Goal: Transaction & Acquisition: Book appointment/travel/reservation

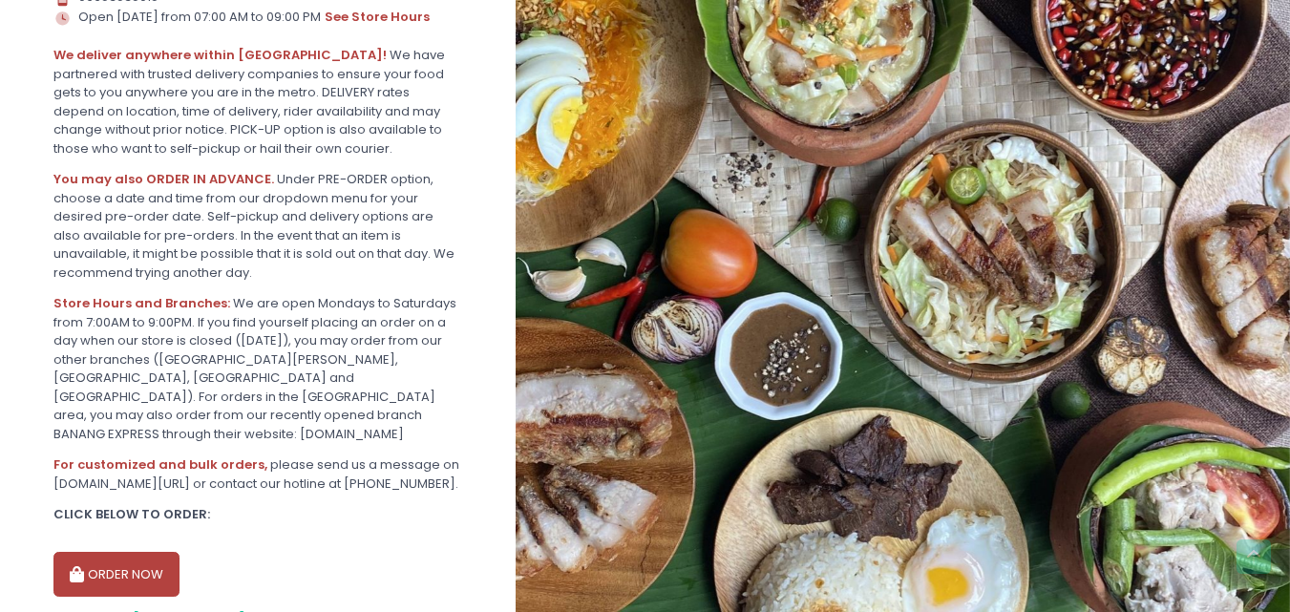
scroll to position [590, 0]
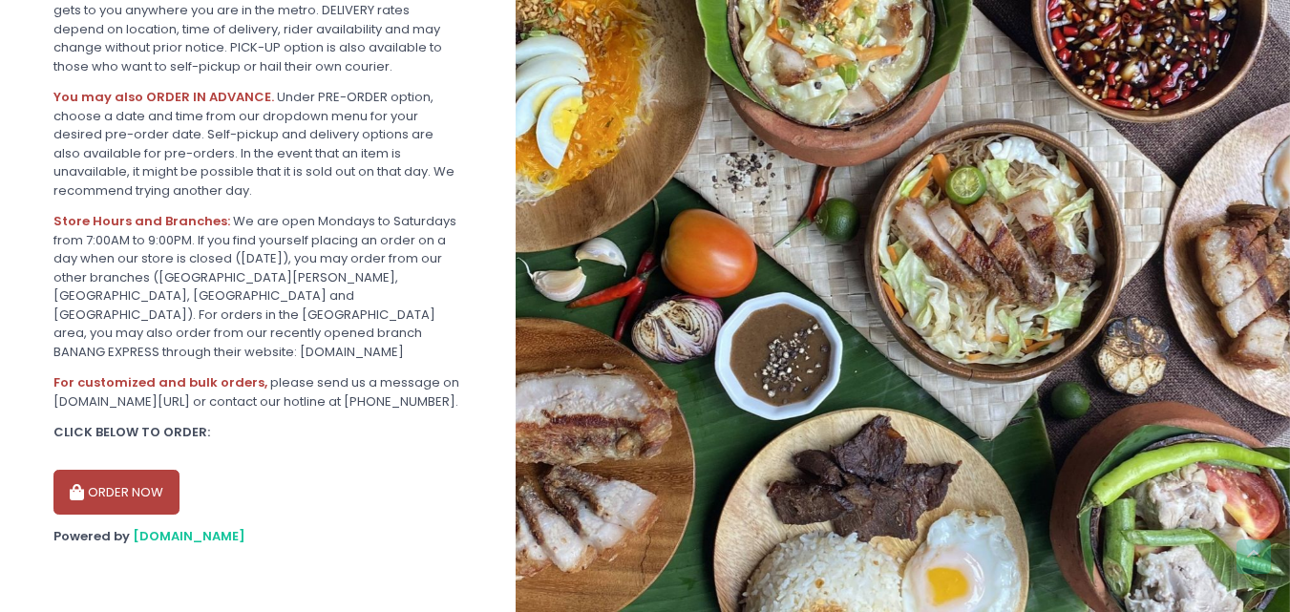
click at [143, 491] on button "ORDER NOW" at bounding box center [116, 493] width 126 height 46
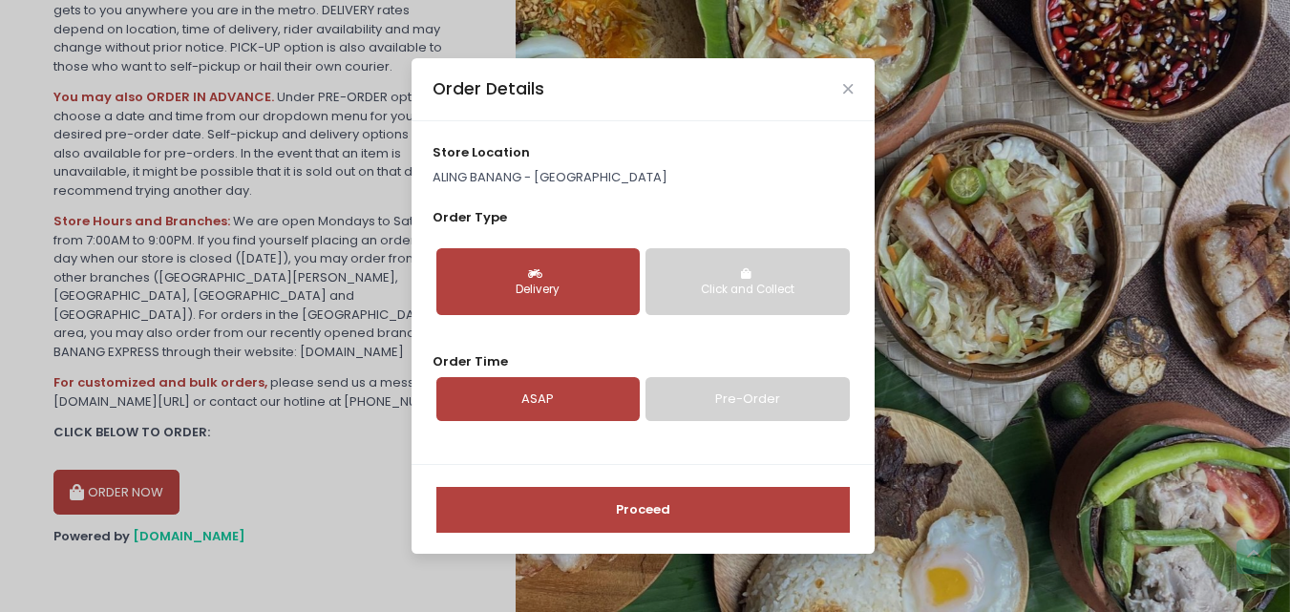
click at [565, 172] on p "ALING BANANG - [GEOGRAPHIC_DATA]" at bounding box center [642, 177] width 420 height 19
click at [545, 172] on p "ALING BANANG - [GEOGRAPHIC_DATA]" at bounding box center [642, 177] width 420 height 19
click at [640, 245] on div "Delivery Click and Collect" at bounding box center [642, 282] width 420 height 98
click at [544, 272] on icon "button" at bounding box center [537, 273] width 19 height 11
click at [840, 87] on div "Order Details" at bounding box center [642, 89] width 463 height 63
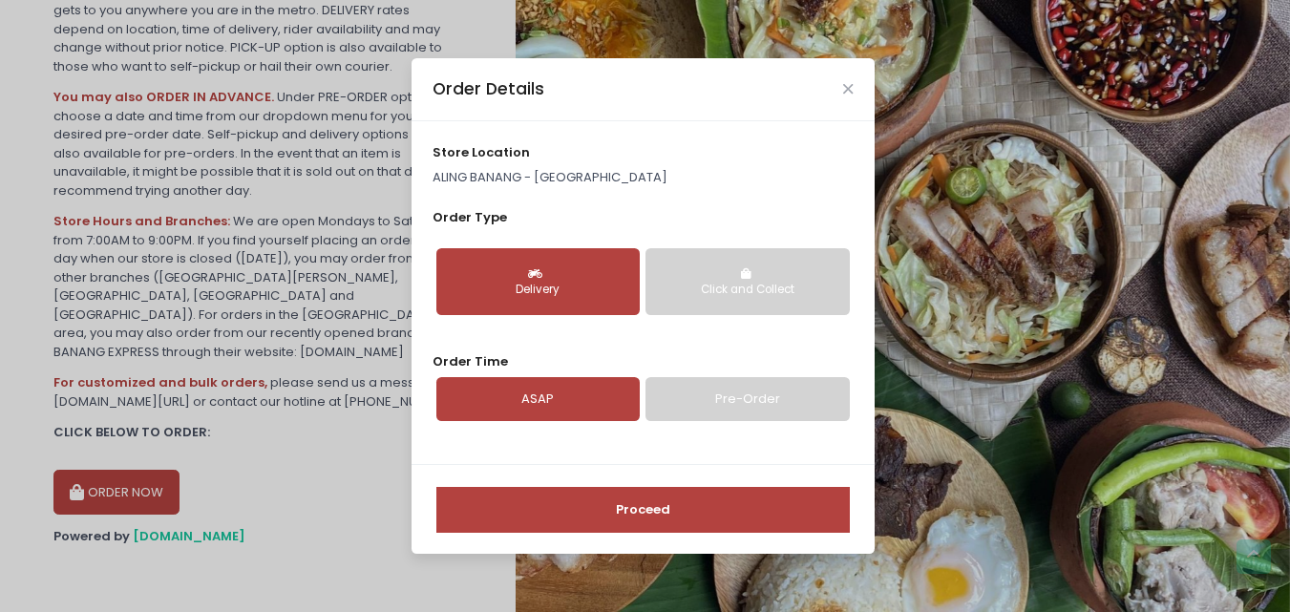
click at [853, 112] on div "Order Details" at bounding box center [642, 89] width 463 height 63
click at [843, 90] on icon "Close" at bounding box center [848, 89] width 10 height 14
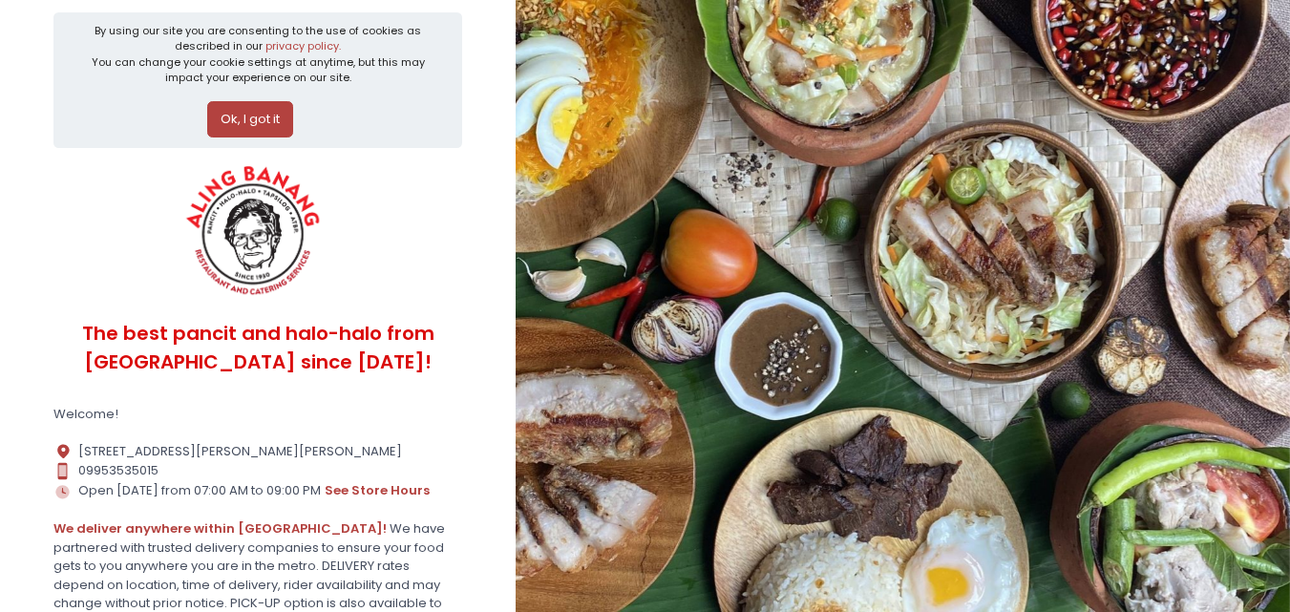
scroll to position [0, 0]
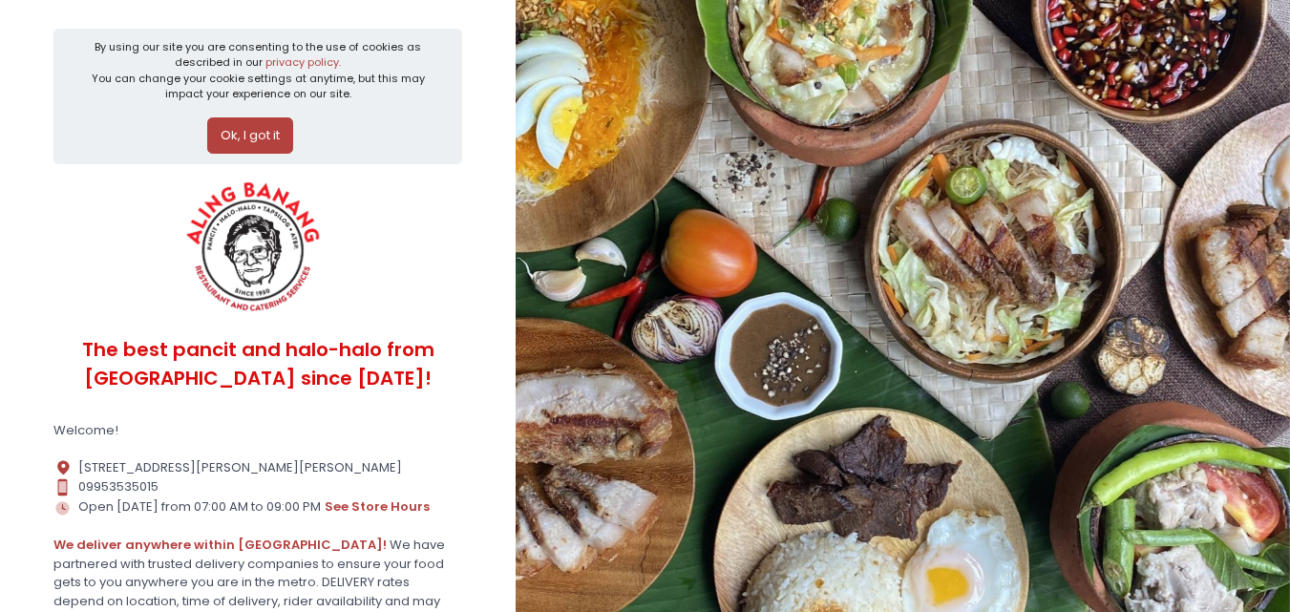
click at [270, 148] on button "Ok, I got it" at bounding box center [250, 135] width 86 height 36
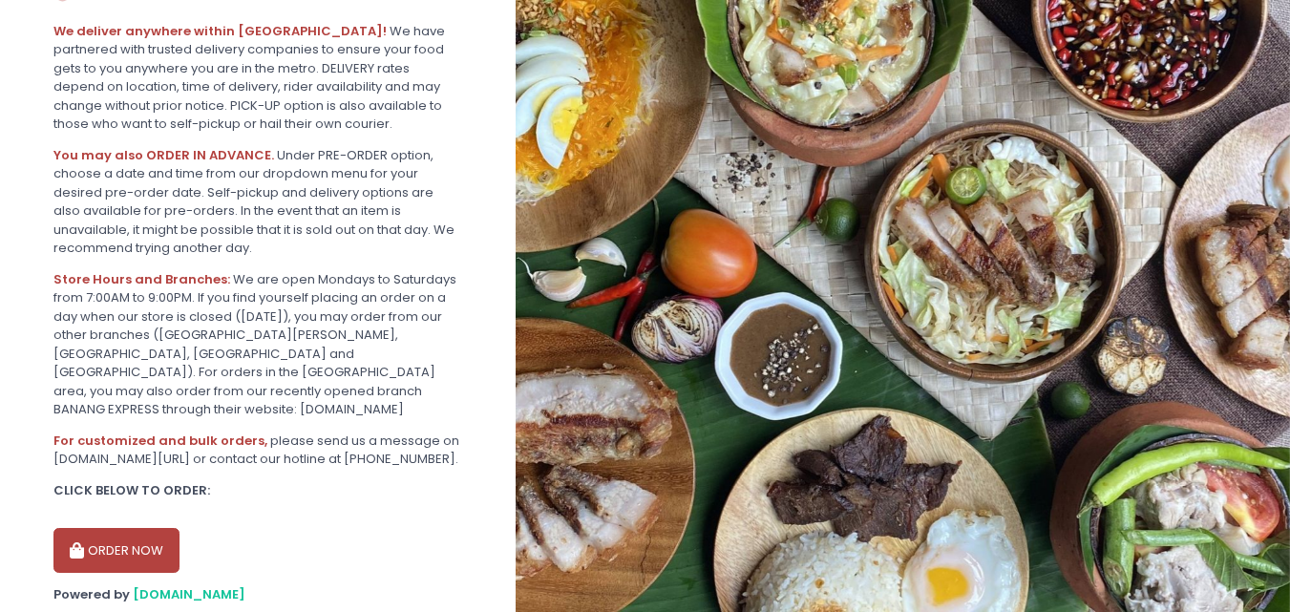
scroll to position [442, 0]
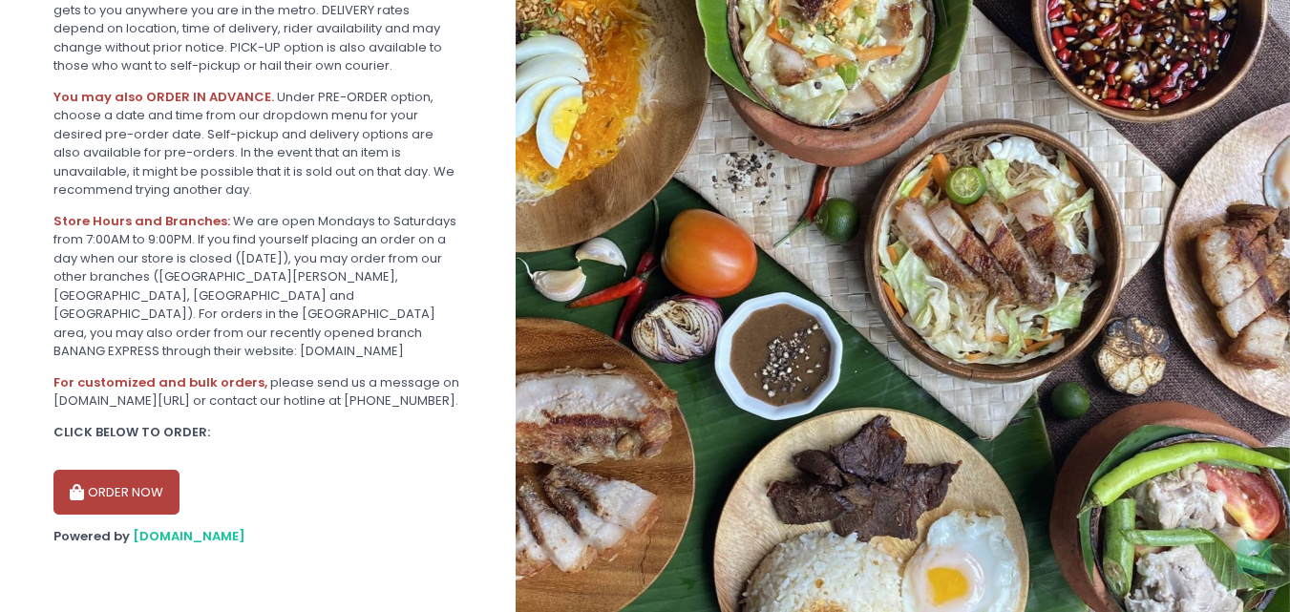
click at [99, 489] on button "ORDER NOW" at bounding box center [116, 493] width 126 height 46
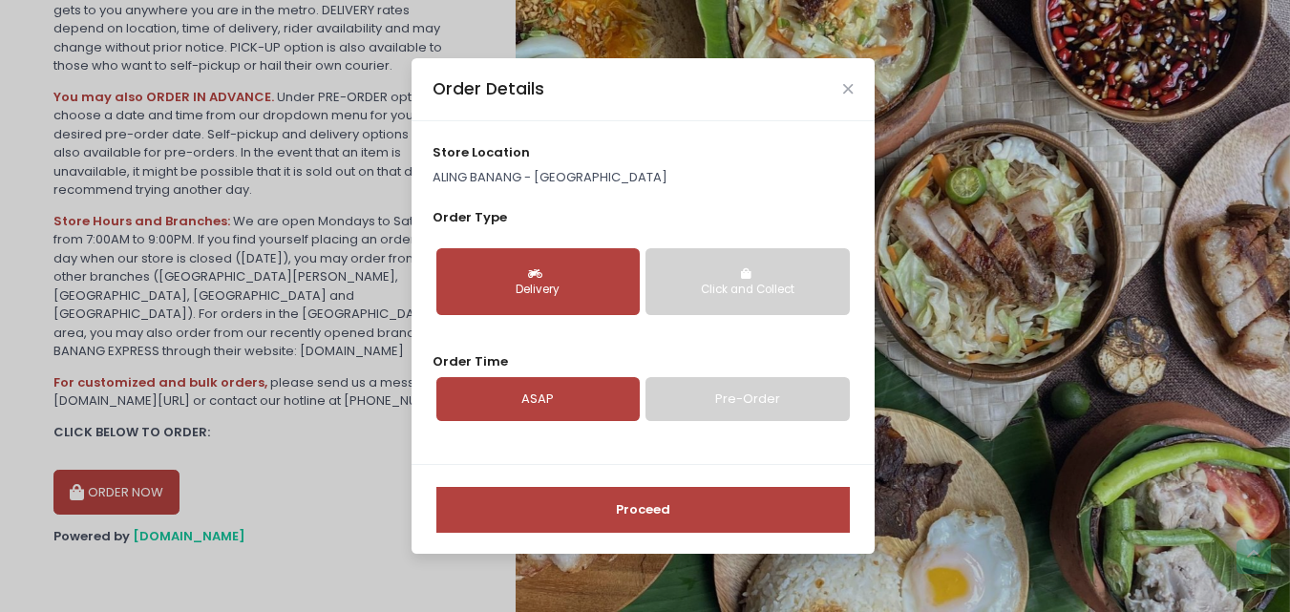
click at [558, 260] on button "Delivery" at bounding box center [537, 281] width 203 height 67
click at [577, 272] on button "Delivery" at bounding box center [537, 281] width 203 height 67
click at [565, 311] on button "Delivery" at bounding box center [537, 281] width 203 height 67
click at [564, 311] on button "Delivery" at bounding box center [537, 281] width 203 height 67
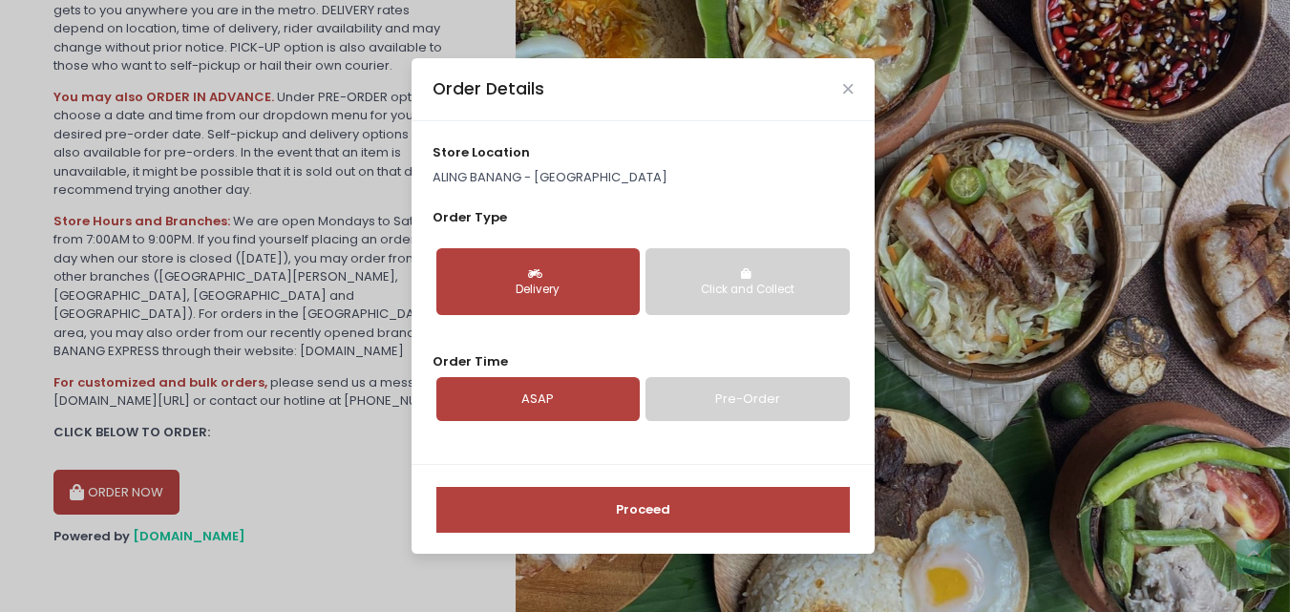
click at [564, 311] on button "Delivery" at bounding box center [537, 281] width 203 height 67
click at [570, 393] on link "ASAP" at bounding box center [537, 399] width 203 height 44
click at [616, 521] on button "Proceed" at bounding box center [642, 510] width 413 height 46
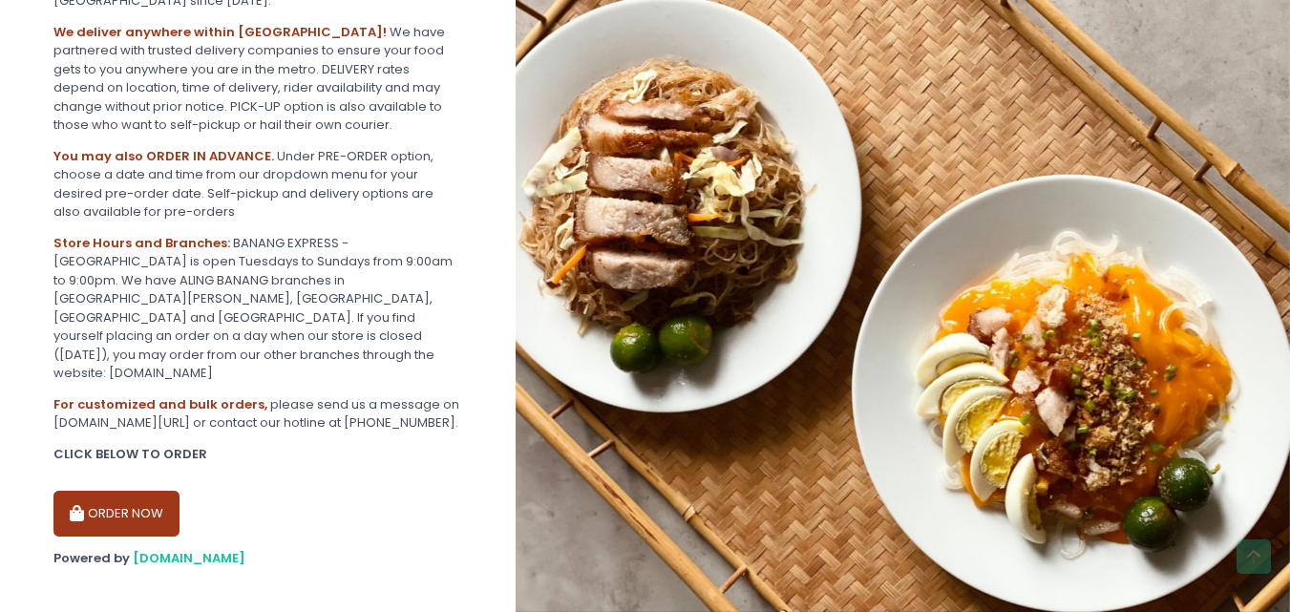
scroll to position [436, 0]
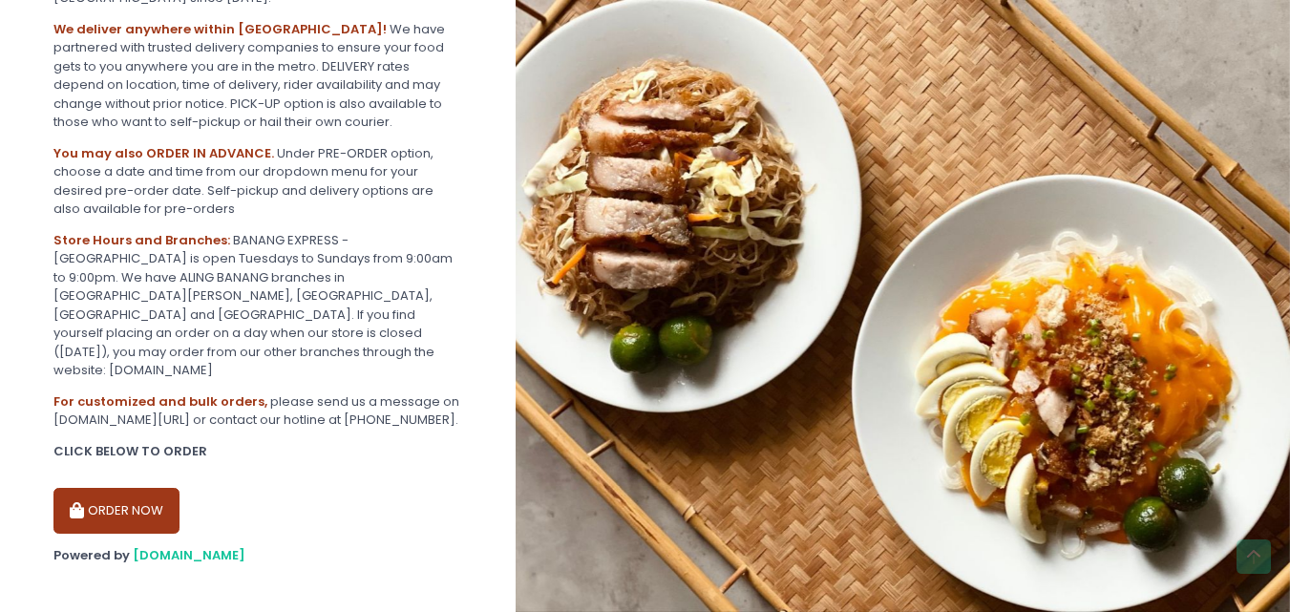
click at [171, 491] on button "ORDER NOW" at bounding box center [116, 511] width 126 height 46
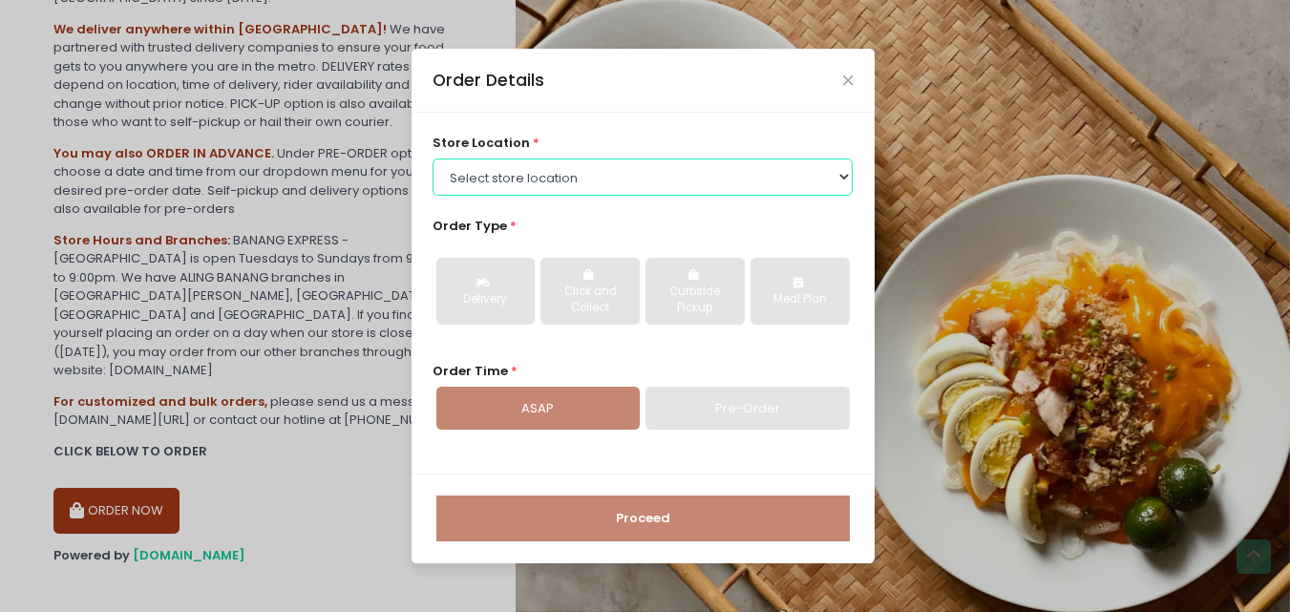
click at [670, 172] on select "Select store location BANANG EXPRESS - Paco, Manila BANANG EXPRESS - Holy Spiri…" at bounding box center [642, 176] width 420 height 36
select select "675c0ae4bfedf4b19365cabd"
click at [432, 158] on select "Select store location BANANG EXPRESS - Paco, Manila BANANG EXPRESS - Holy Spiri…" at bounding box center [642, 176] width 420 height 36
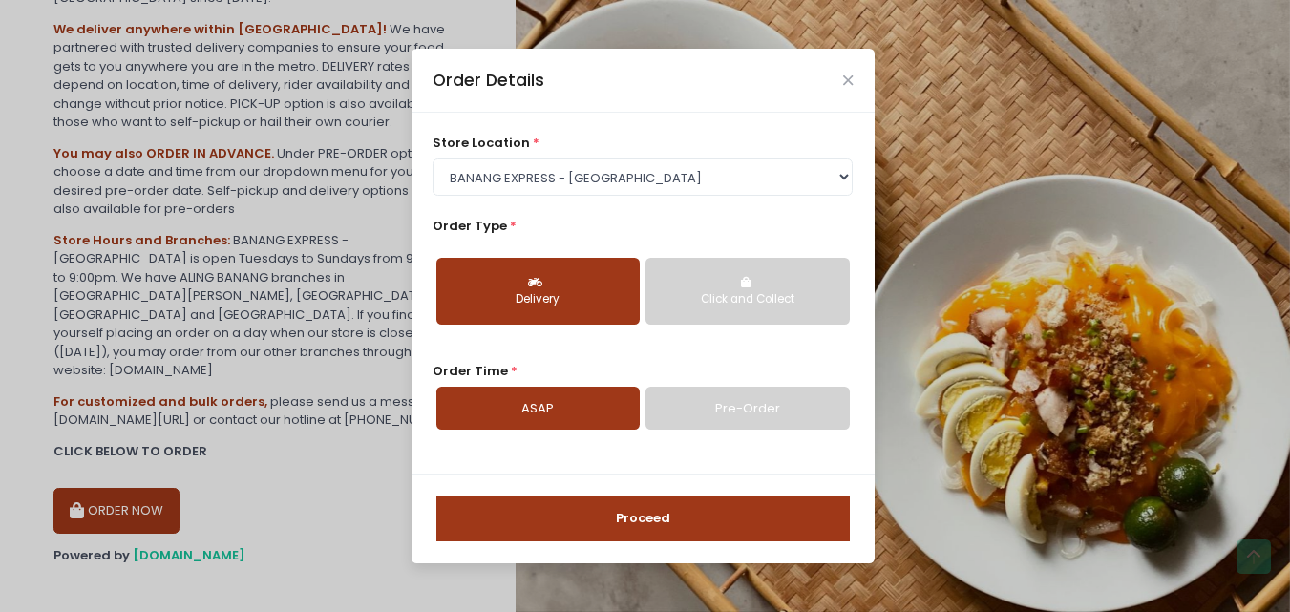
click at [761, 288] on button "Click and Collect" at bounding box center [746, 291] width 203 height 67
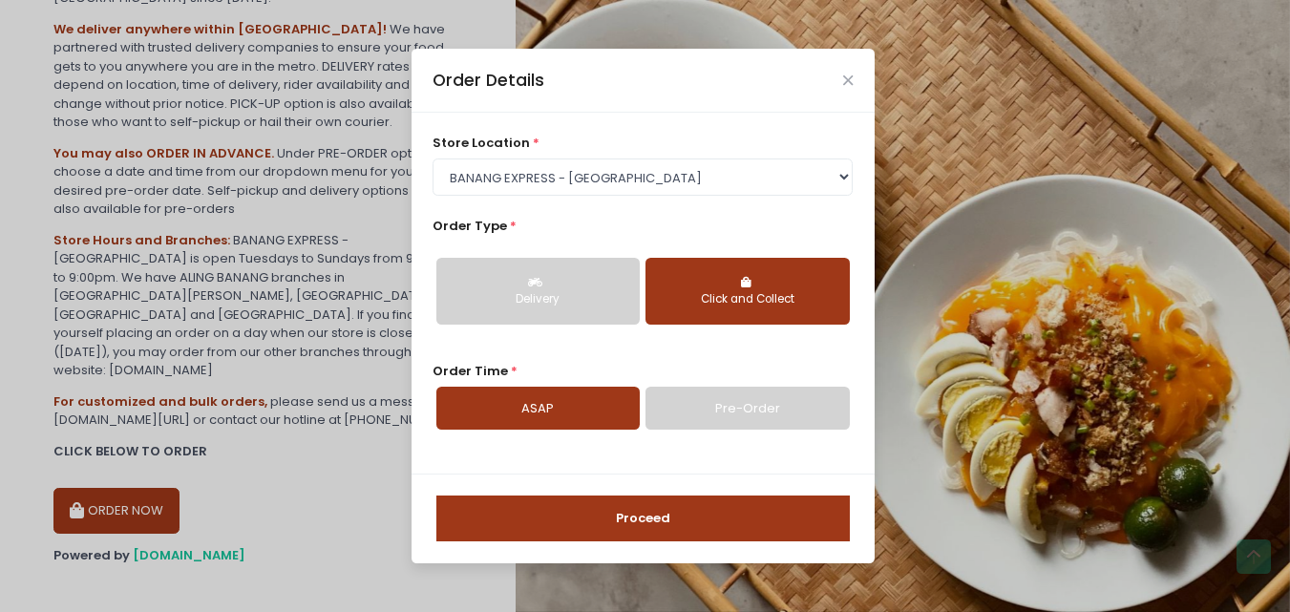
click at [761, 288] on button "Click and Collect" at bounding box center [746, 291] width 203 height 67
click at [766, 409] on link "Pre-Order" at bounding box center [746, 409] width 203 height 44
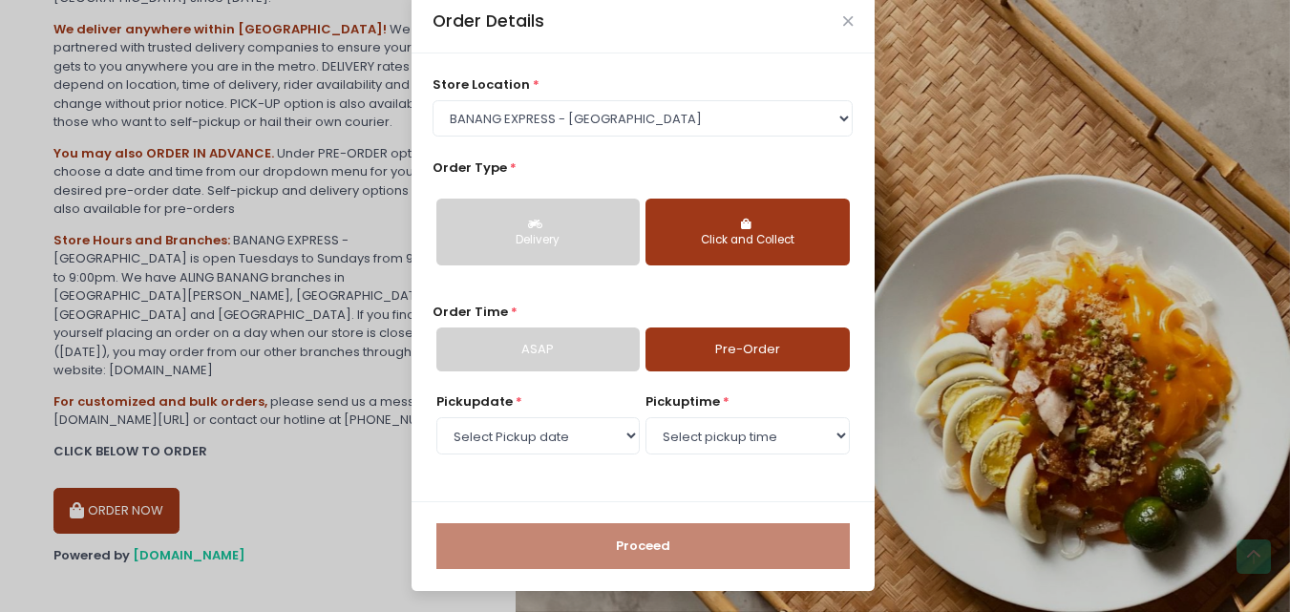
scroll to position [0, 0]
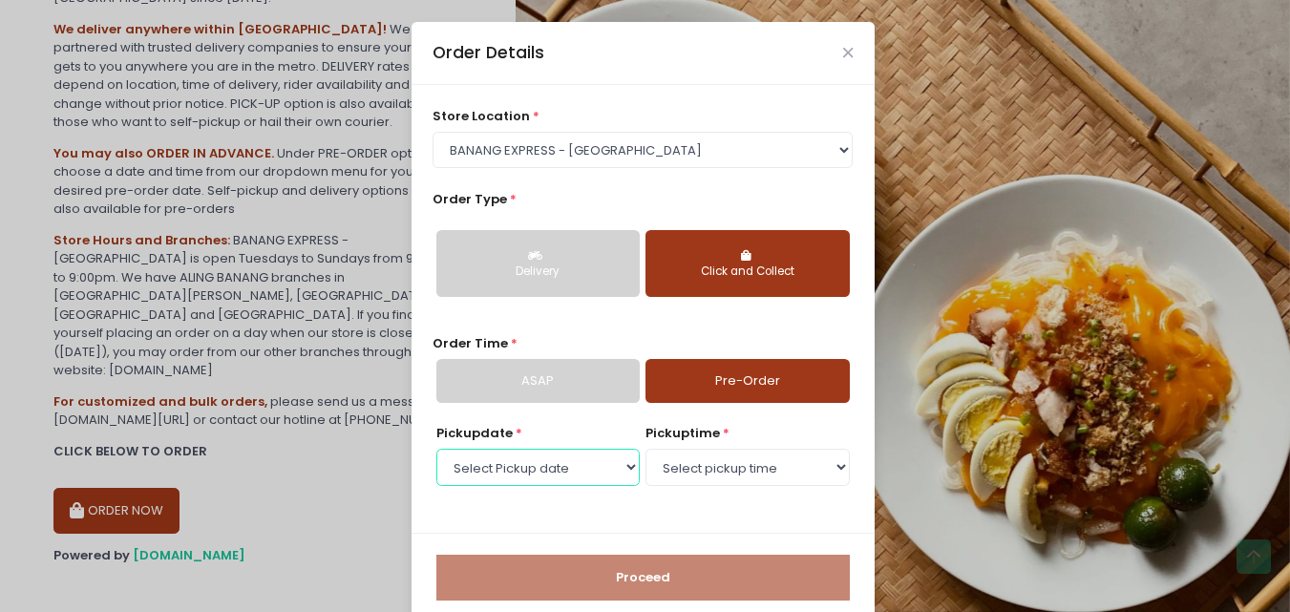
click at [555, 466] on select "Select Pickup date Thursday, Oct 2nd Friday, Oct 3rd Saturday, Oct 4th Sunday, …" at bounding box center [537, 467] width 203 height 36
select select "2025-10-03"
click at [436, 449] on select "Select Pickup date Thursday, Oct 2nd Friday, Oct 3rd Saturday, Oct 4th Sunday, …" at bounding box center [537, 467] width 203 height 36
click at [681, 468] on select "Select pickup time 09:30 AM - 10:00 AM 10:00 AM - 10:30 AM 10:30 AM - 11:00 AM …" at bounding box center [746, 467] width 203 height 36
select select "14:30"
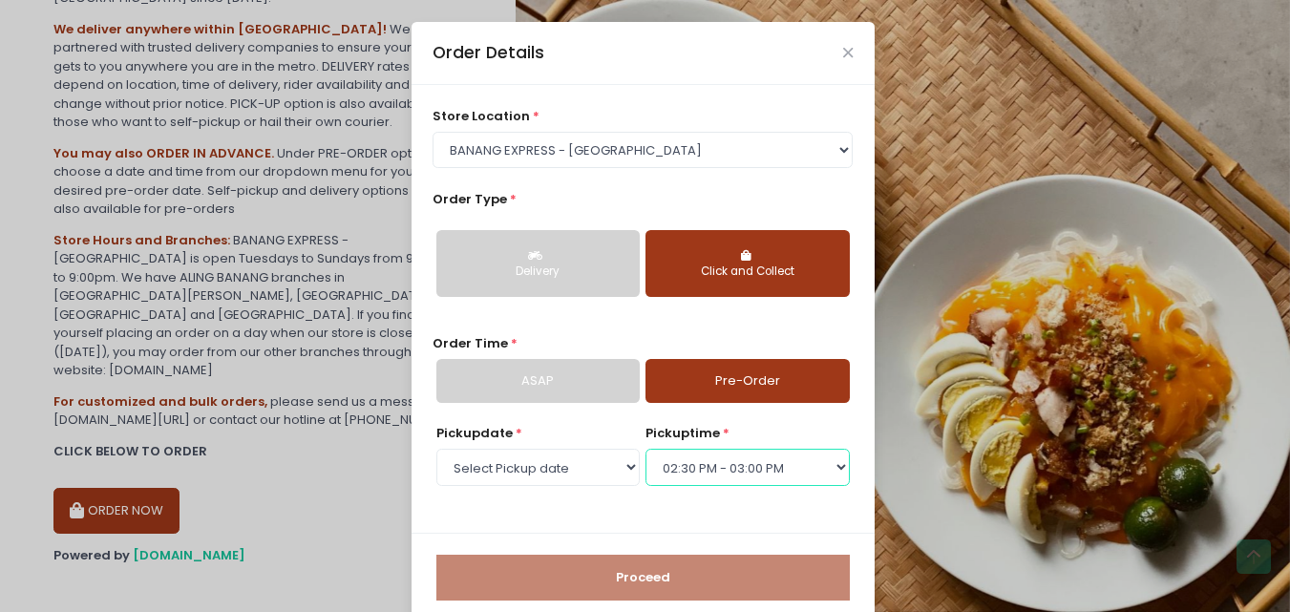
click at [645, 449] on select "Select pickup time 09:30 AM - 10:00 AM 10:00 AM - 10:30 AM 10:30 AM - 11:00 AM …" at bounding box center [746, 467] width 203 height 36
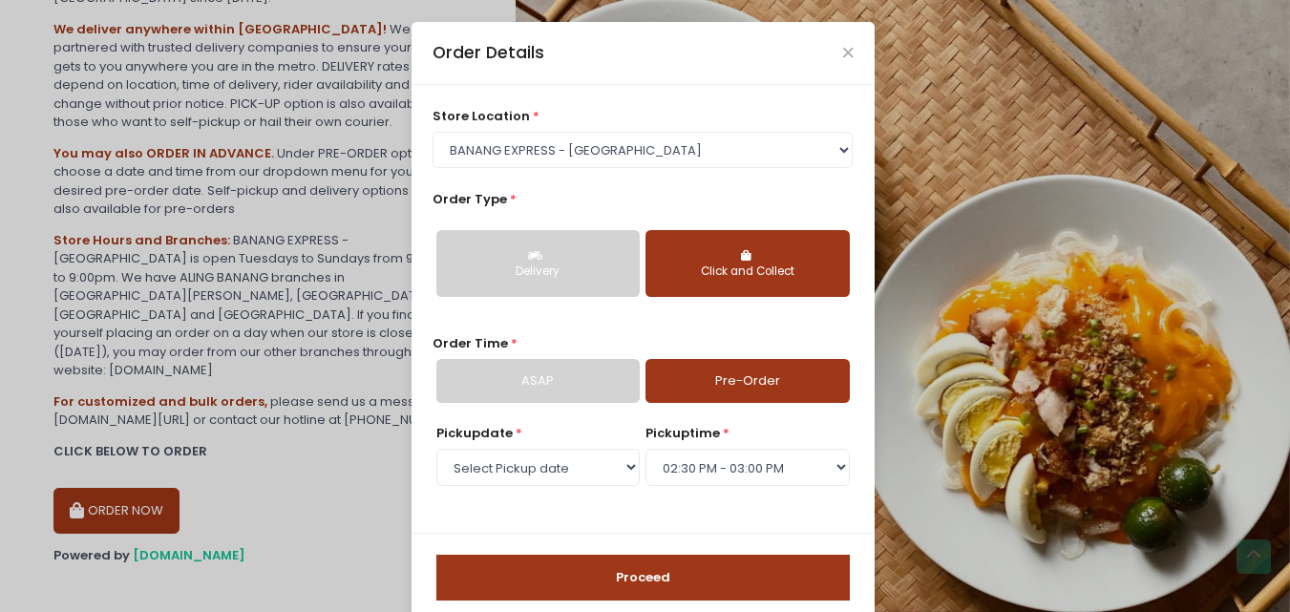
click at [712, 579] on button "Proceed" at bounding box center [642, 578] width 413 height 46
